Goal: Information Seeking & Learning: Learn about a topic

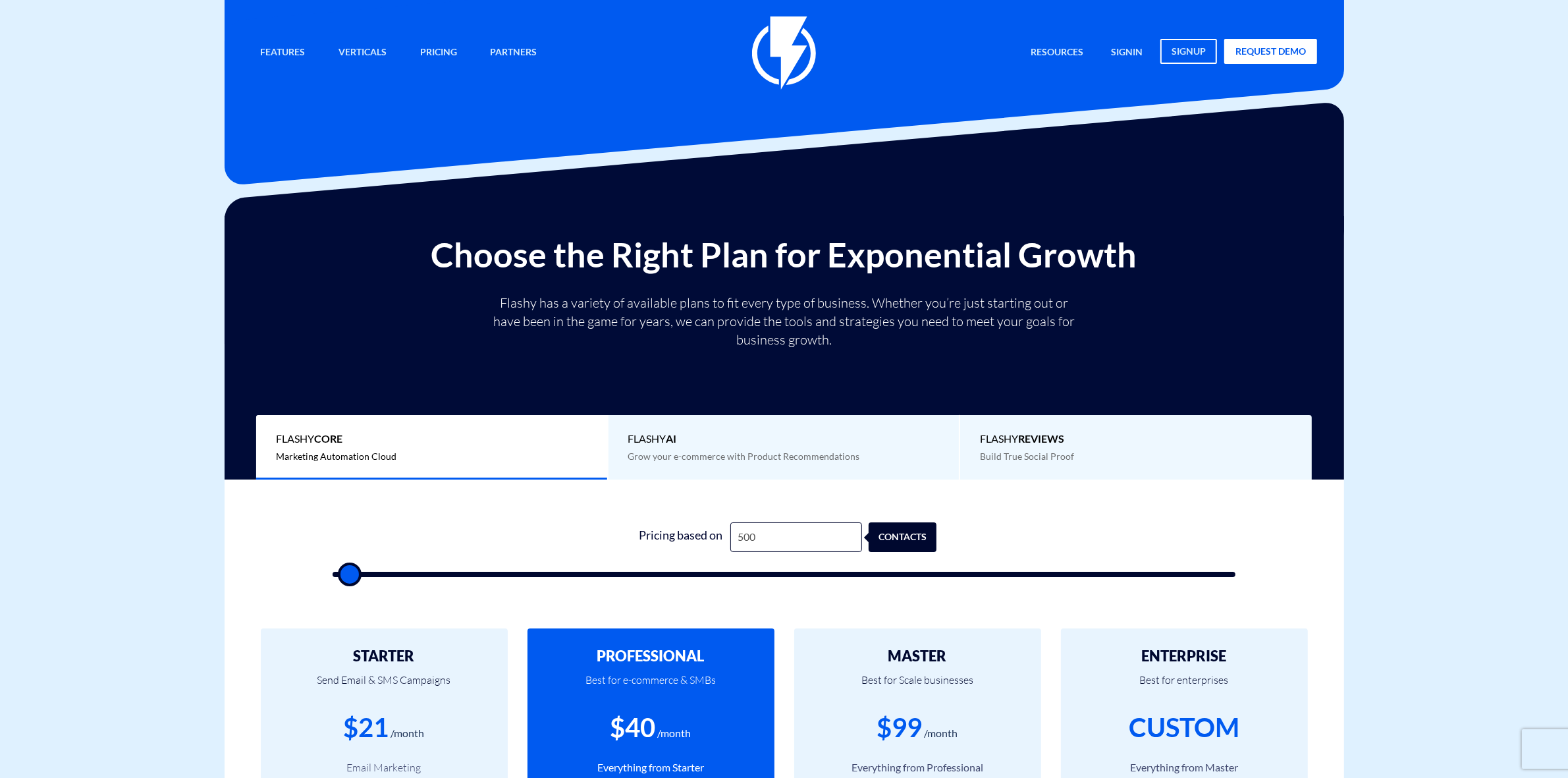
type input "50"
type input "500"
type input "5"
type input "500"
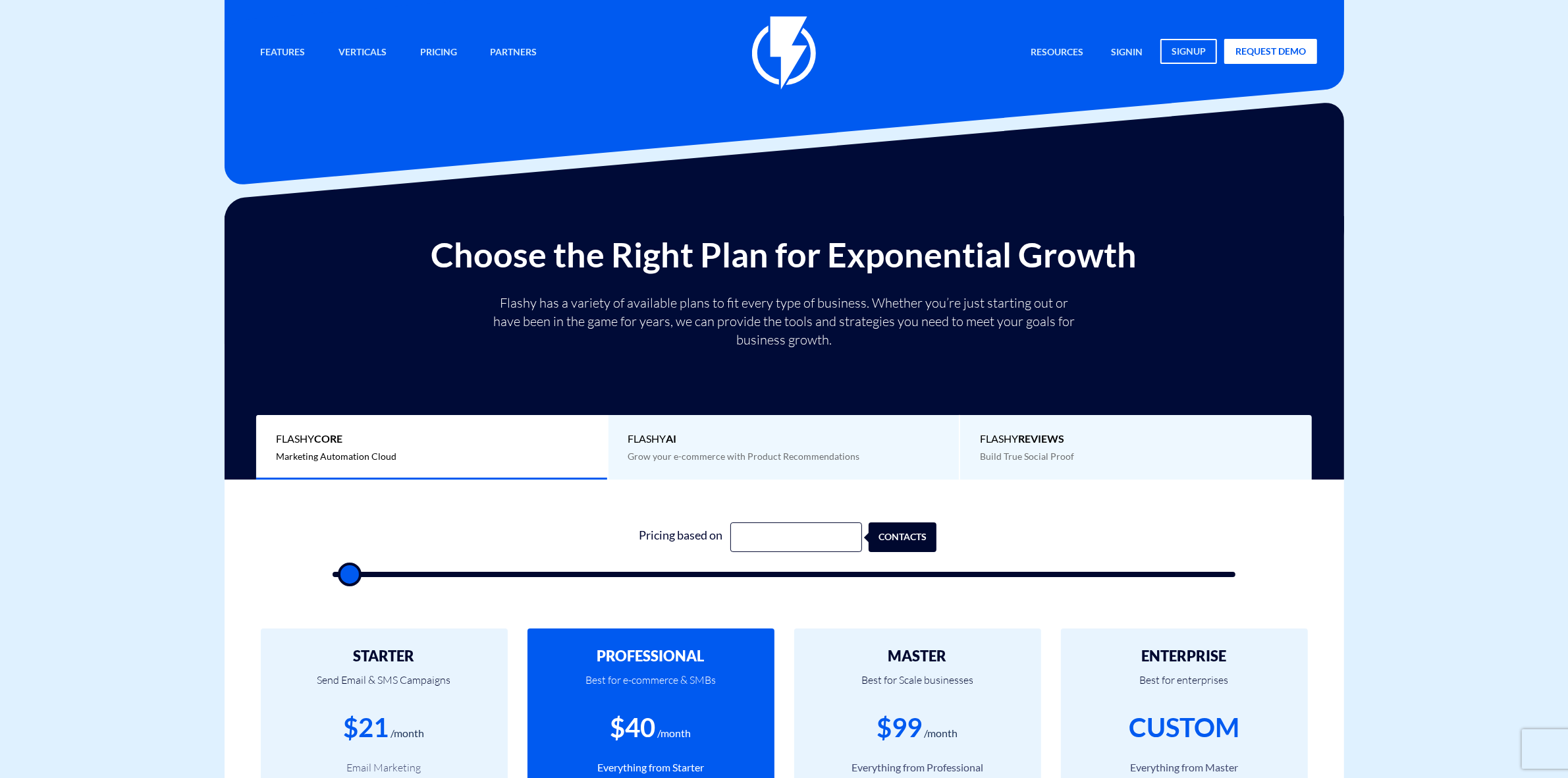
type input "1"
type input "500"
type input "14"
type input "500"
type input "140"
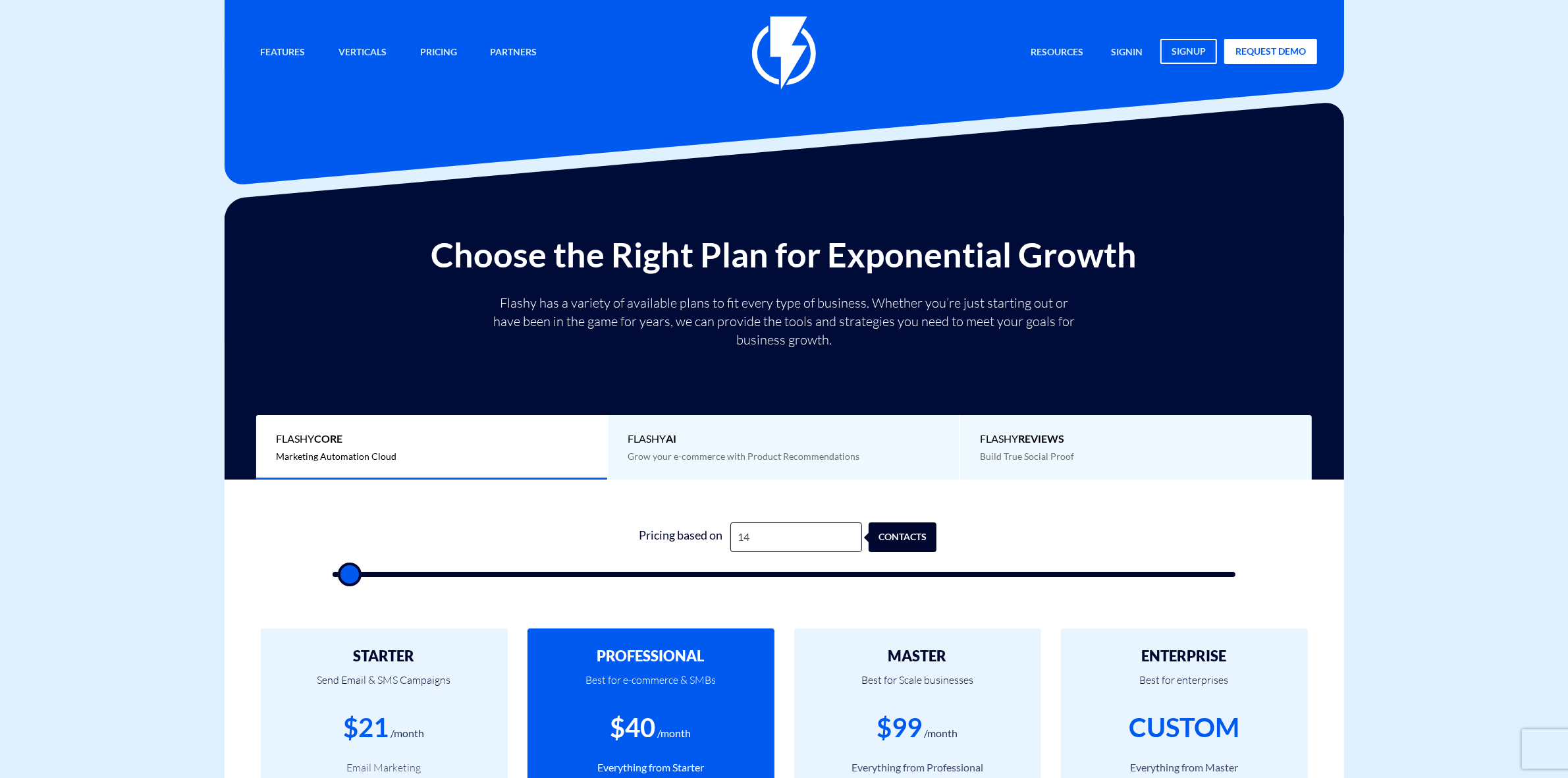
type input "500"
type input "1,400"
type input "1500"
type input "14,000"
type input "14000"
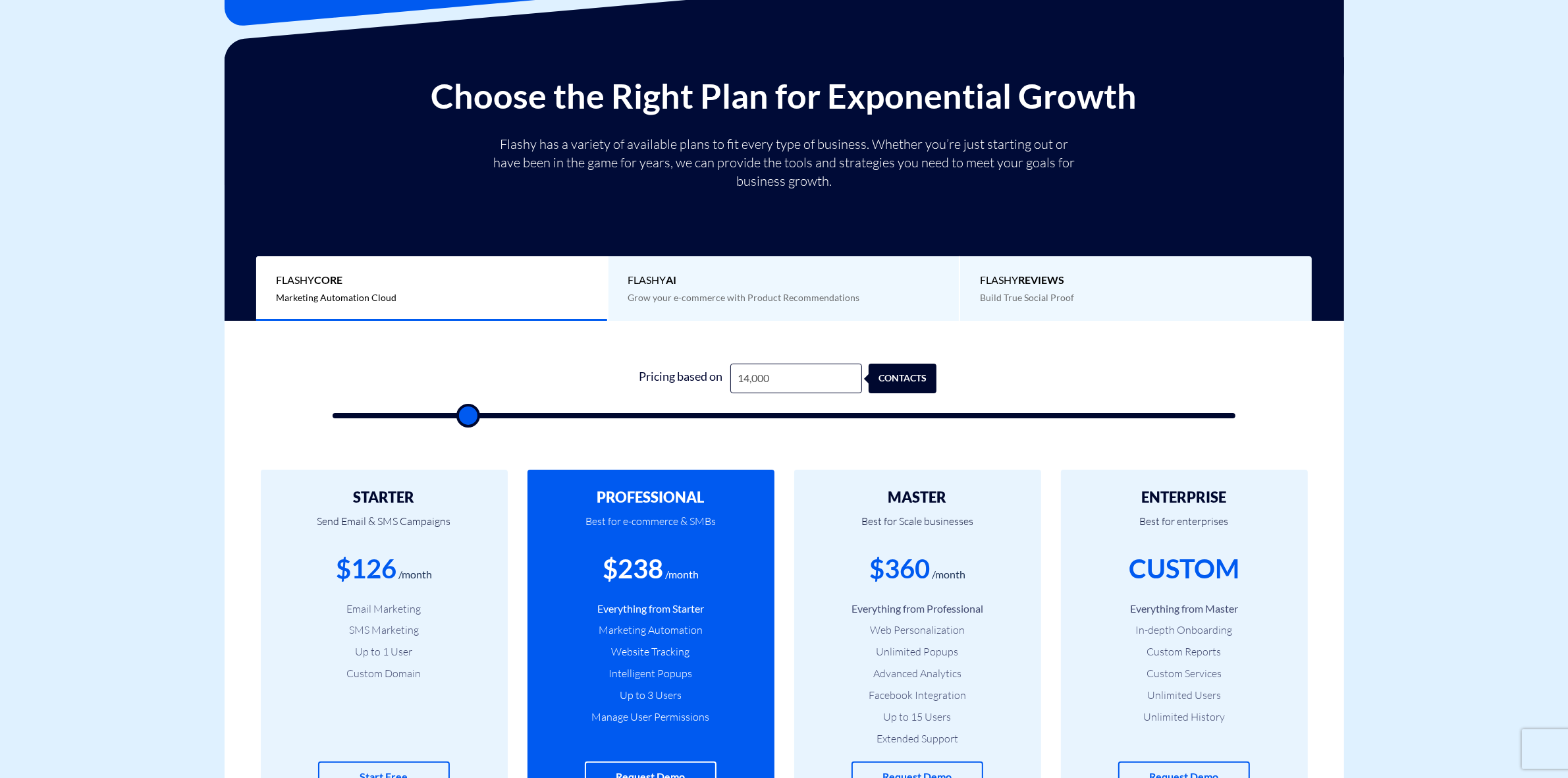
scroll to position [247, 0]
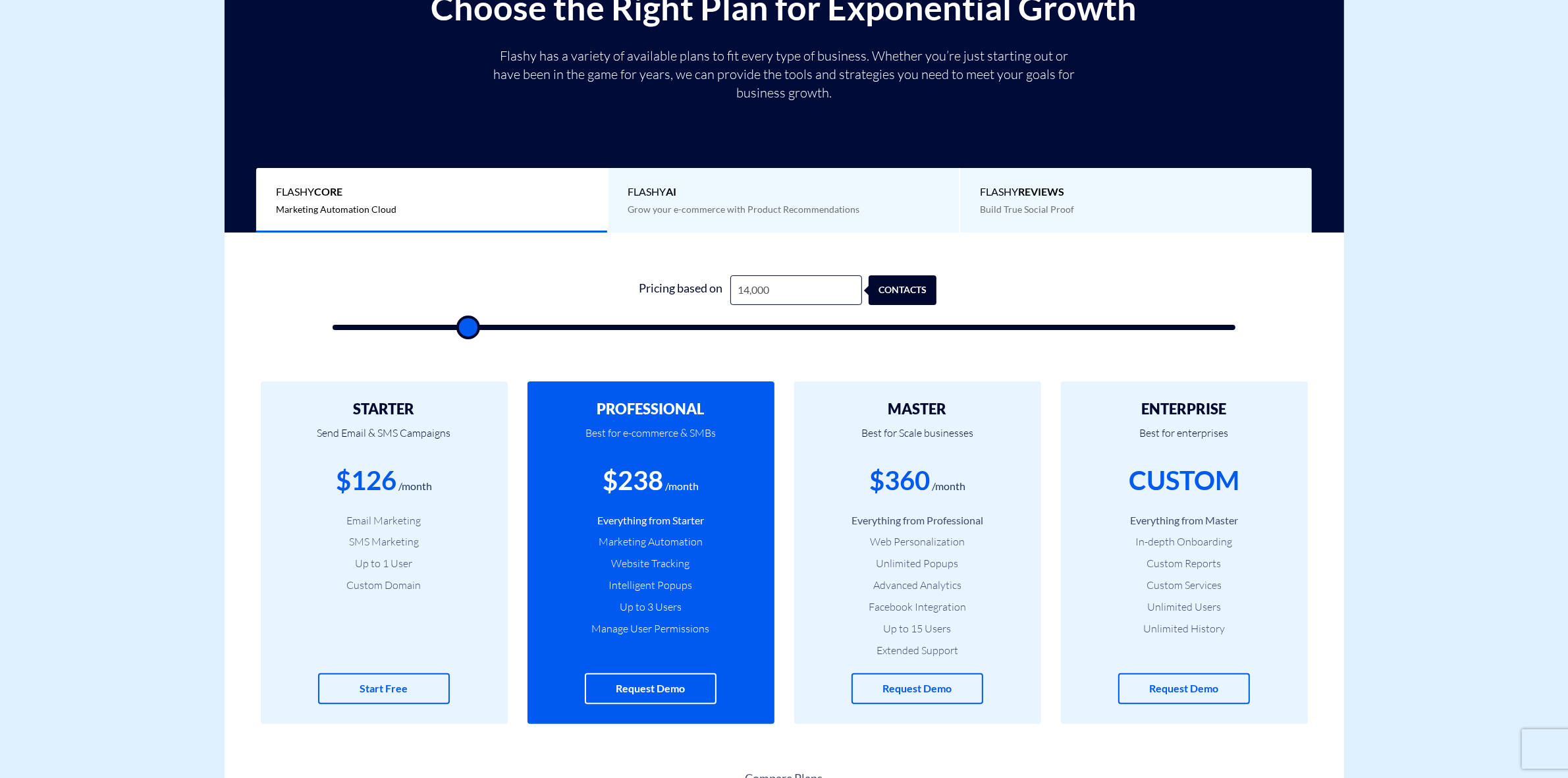
type input "14,000"
type input "14500"
type input "10,000"
type input "10000"
type input "3,500"
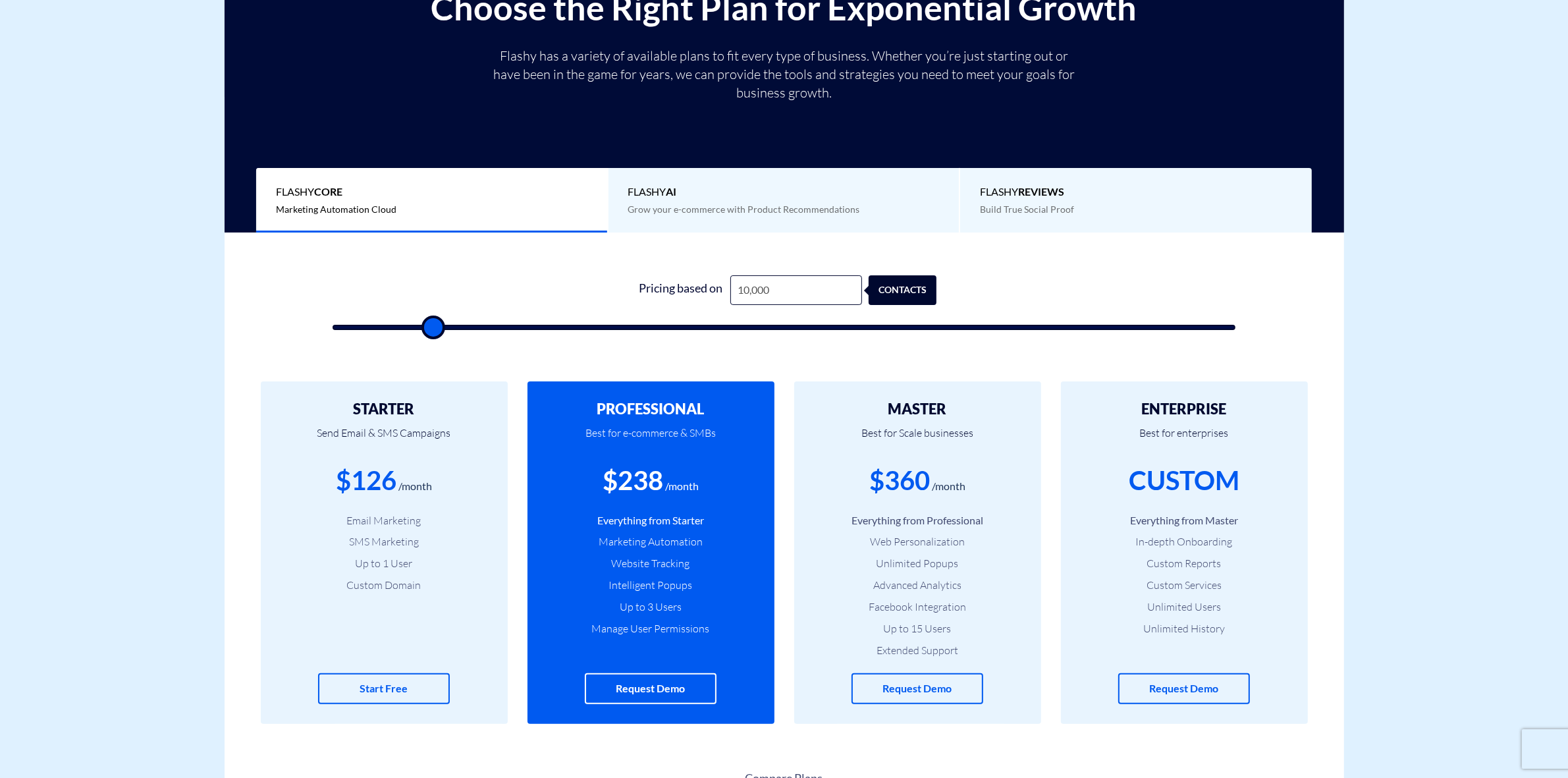
type input "3500"
type input "2,000"
type input "2000"
type input "1,000"
type input "1000"
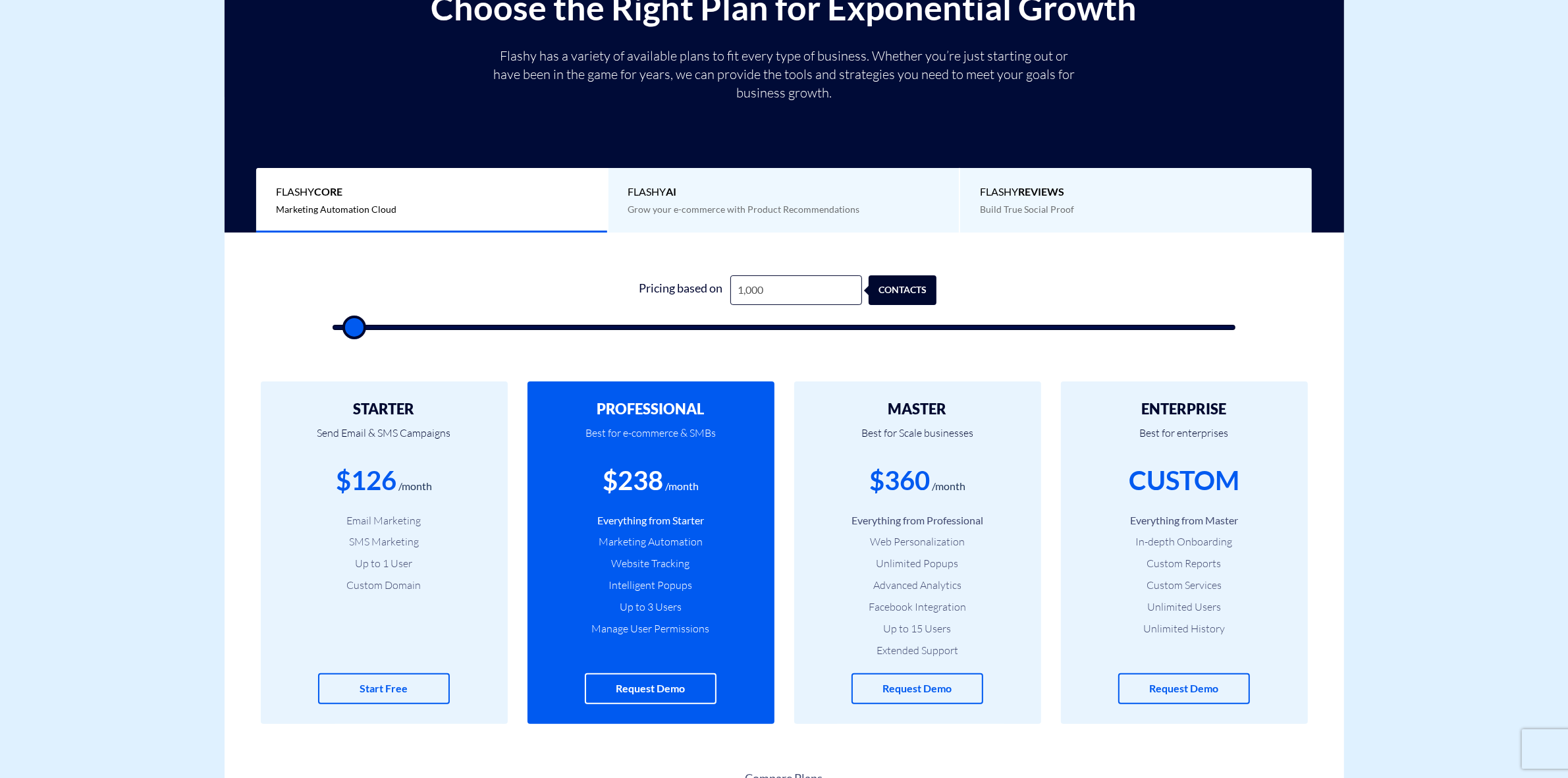
type input "500"
drag, startPoint x: 471, startPoint y: 330, endPoint x: 348, endPoint y: 345, distance: 123.9
type input "500"
click at [348, 330] on input "range" at bounding box center [784, 327] width 904 height 5
type input "500"
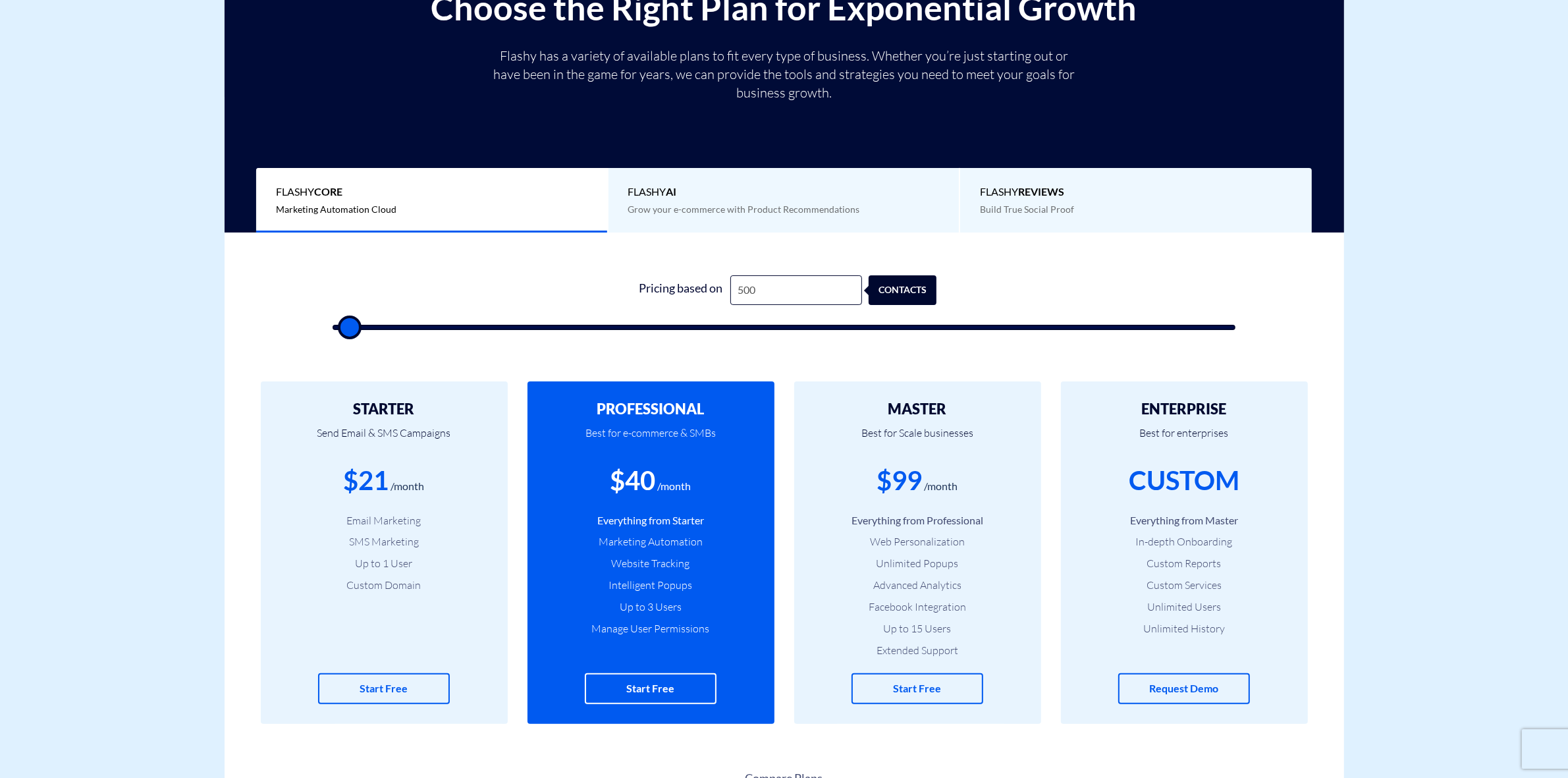
type input "500"
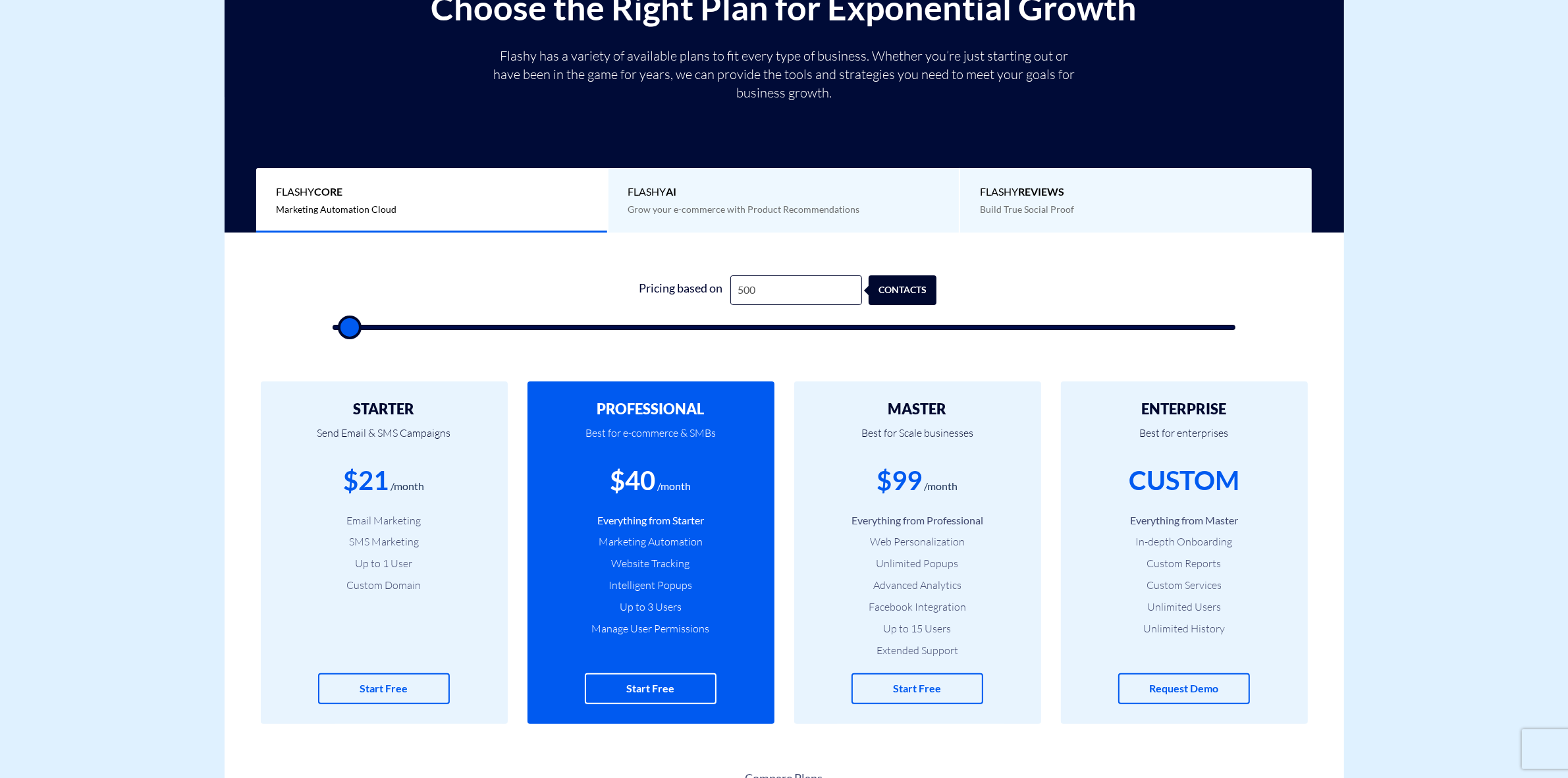
type input "500"
drag, startPoint x: 350, startPoint y: 331, endPoint x: 321, endPoint y: 333, distance: 29.1
click at [333, 330] on input "range" at bounding box center [784, 327] width 904 height 5
click at [760, 281] on input "500" at bounding box center [796, 290] width 132 height 30
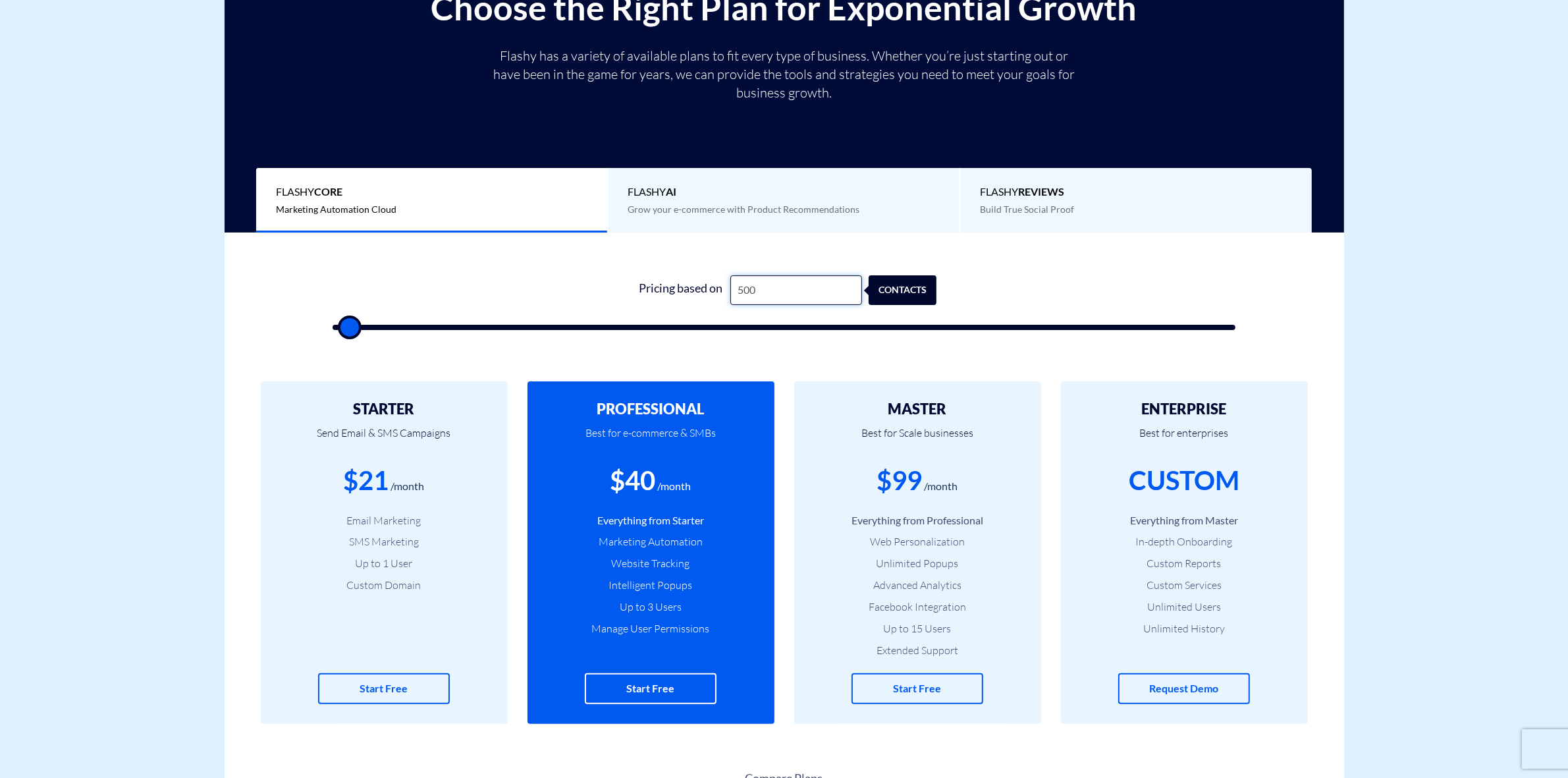
paste input ",014,05"
click at [763, 290] on input "50,014,050" at bounding box center [796, 290] width 132 height 30
paste input "text"
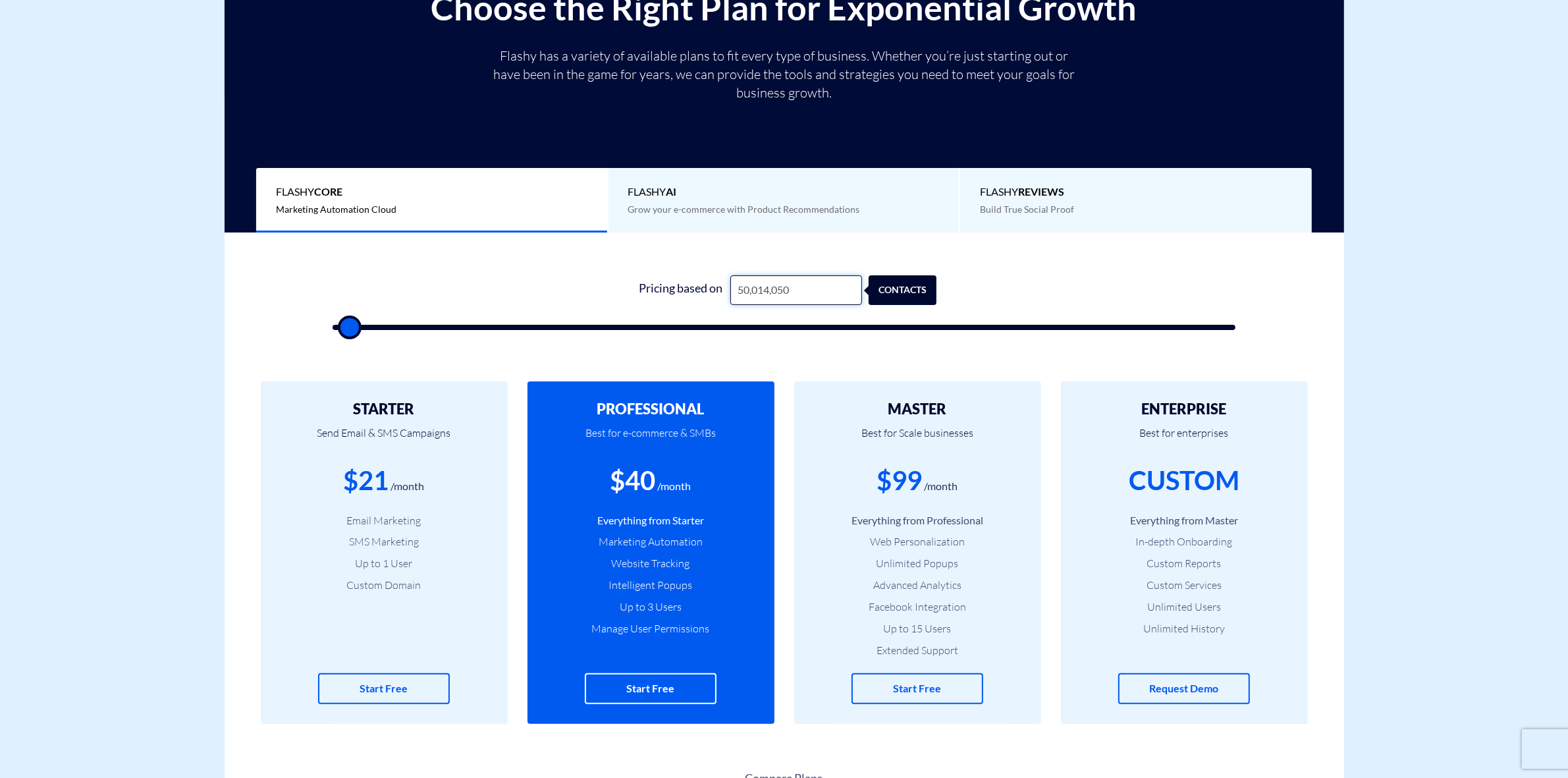
type input "14,050"
type input "500"
click at [779, 297] on input "14,050" at bounding box center [796, 290] width 132 height 30
drag, startPoint x: 777, startPoint y: 291, endPoint x: 715, endPoint y: 295, distance: 62.1
click at [715, 295] on div "Pricing based on 14,050 contacts" at bounding box center [784, 290] width 305 height 30
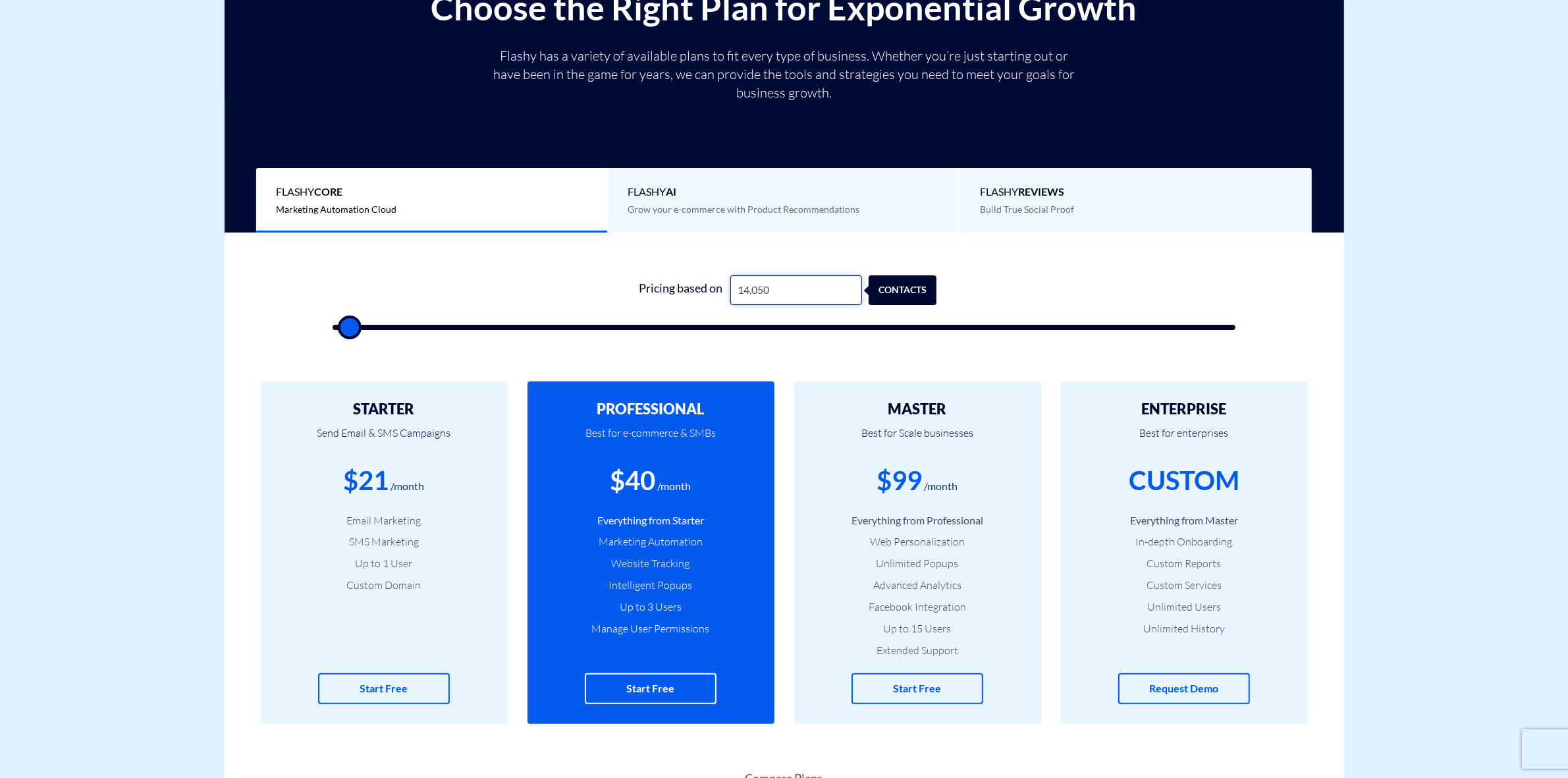
type input "1"
type input "500"
type input "14"
type input "500"
type input "140"
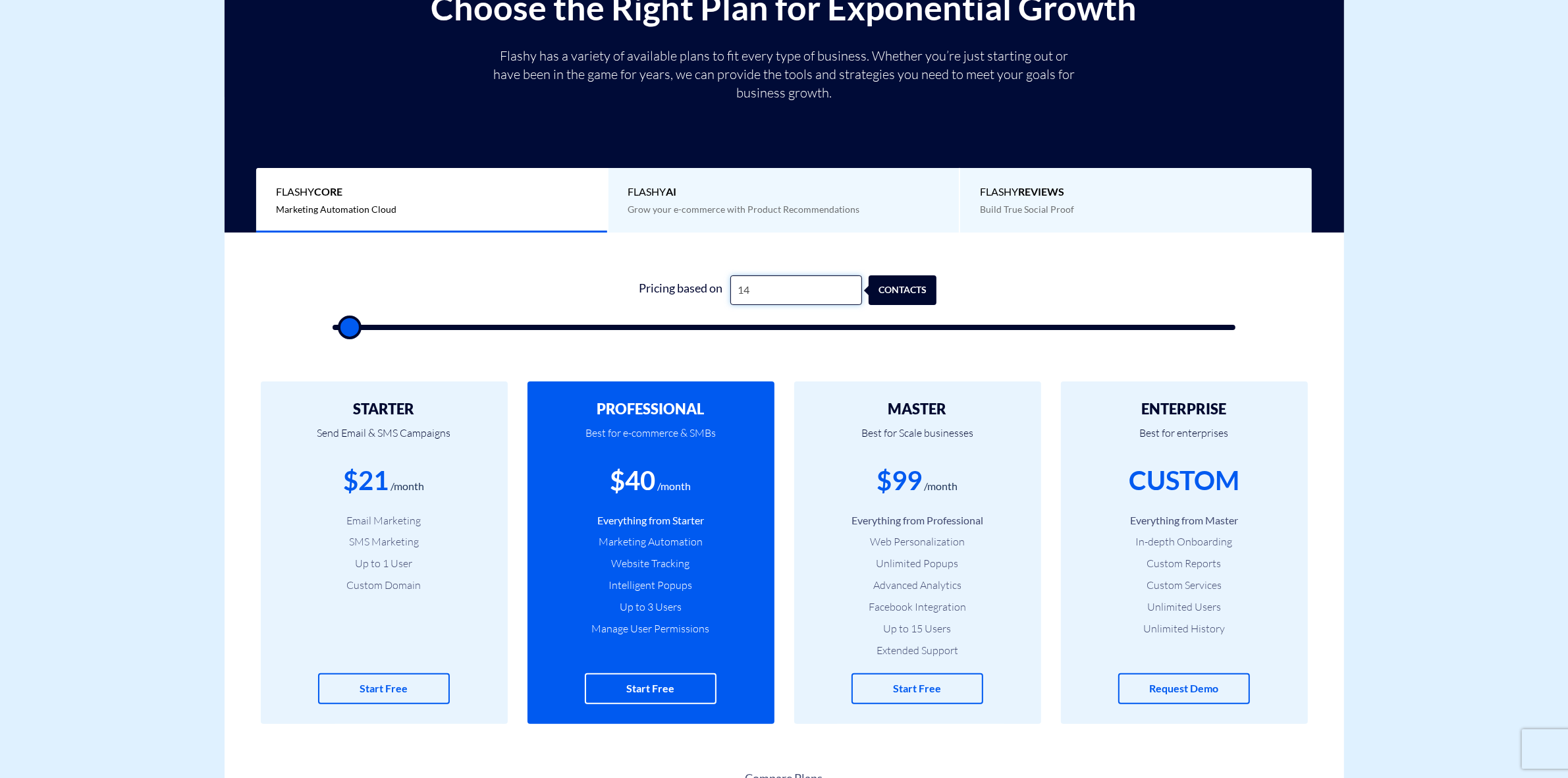
type input "500"
type input "1,405"
type input "1500"
type input "14,050"
type input "14000"
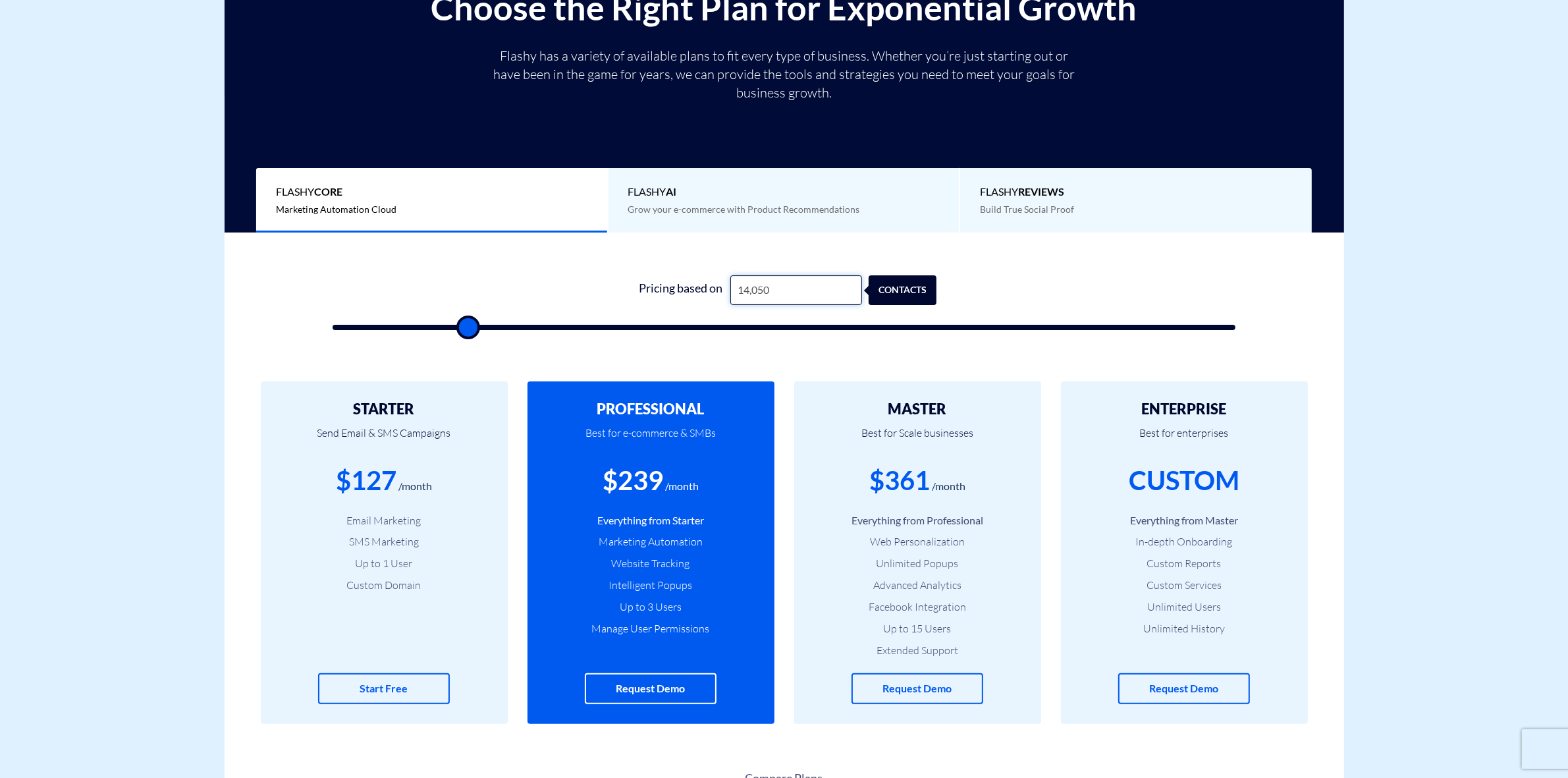
type input "14,050"
